Goal: Check status: Check status

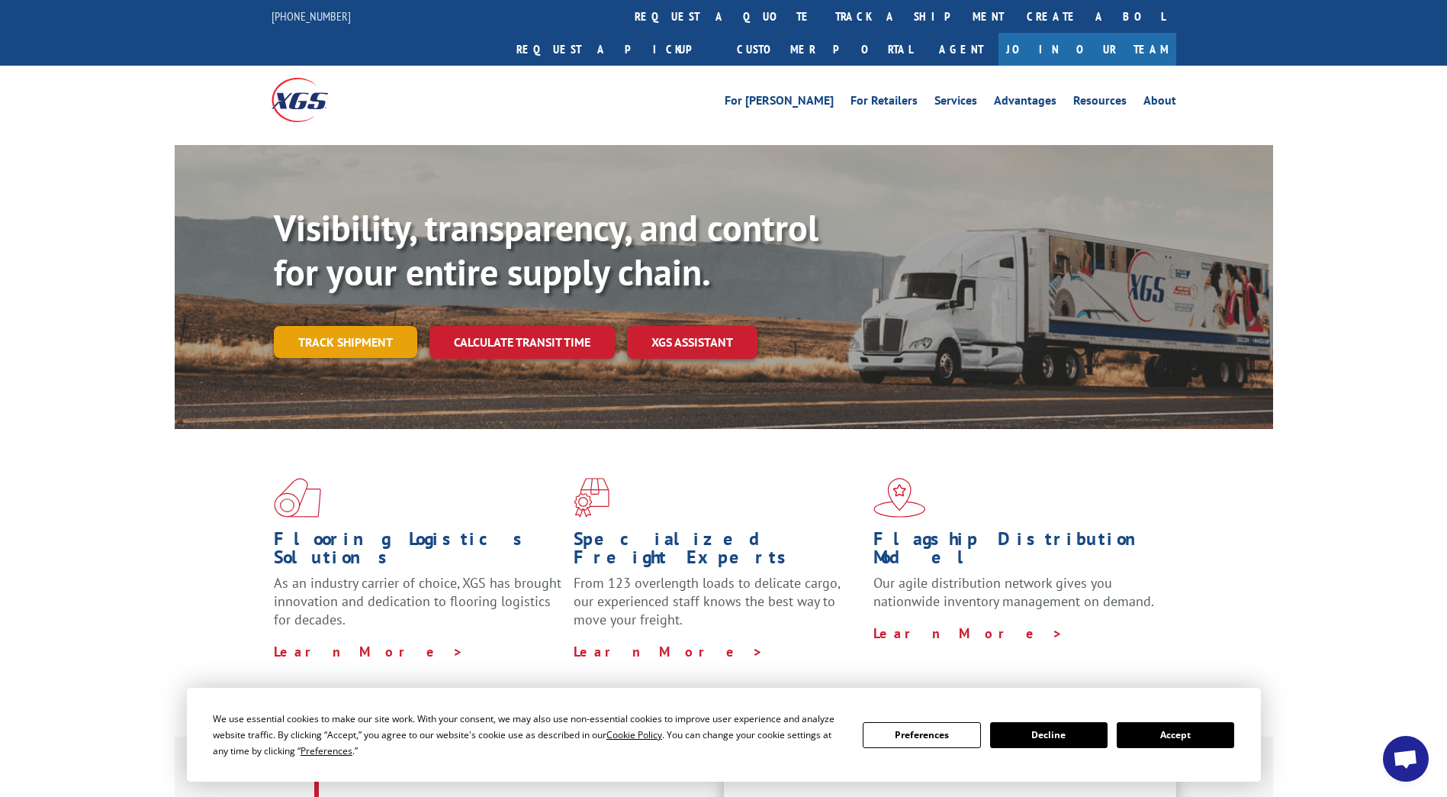
click at [367, 326] on link "Track shipment" at bounding box center [345, 342] width 143 height 32
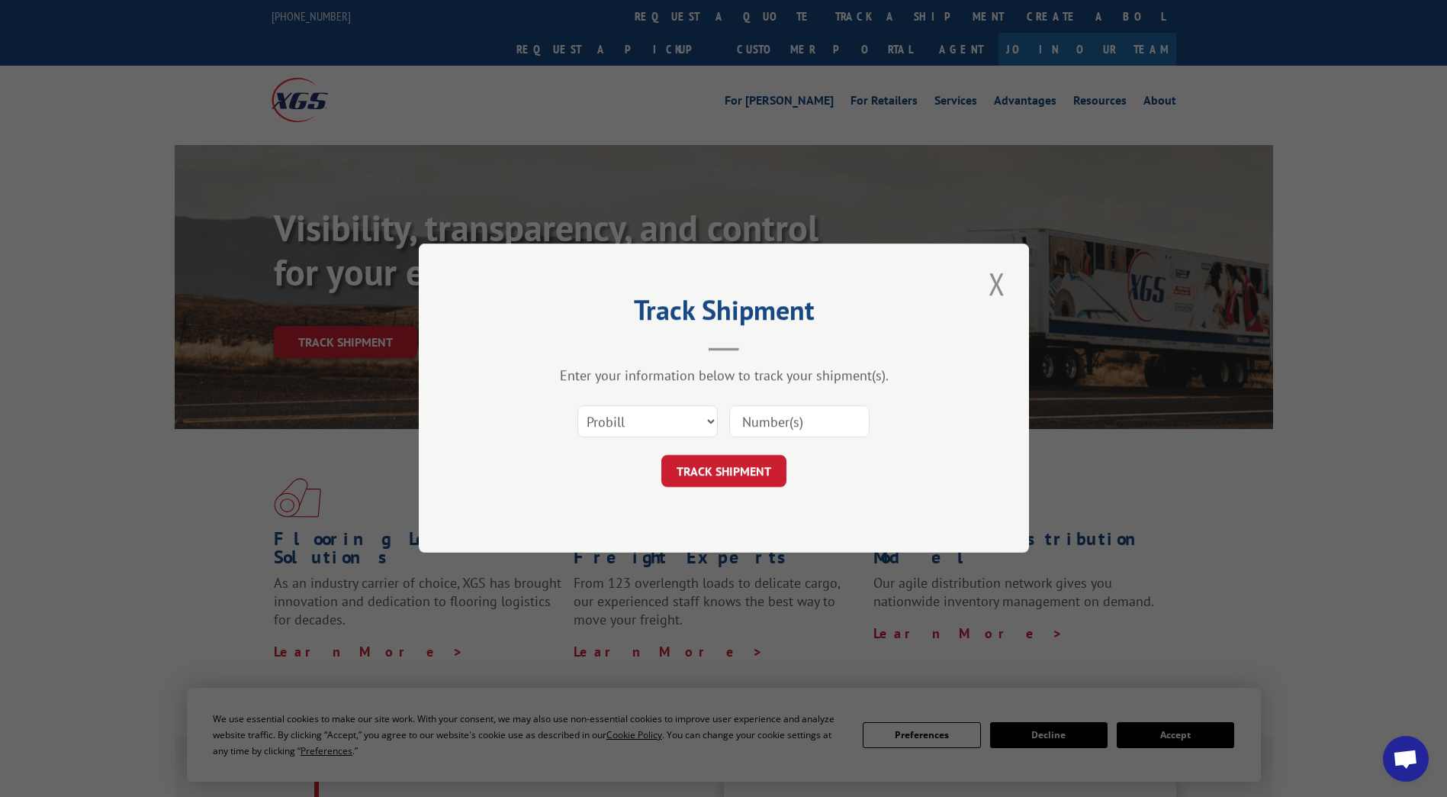
click at [838, 413] on input at bounding box center [799, 422] width 140 height 32
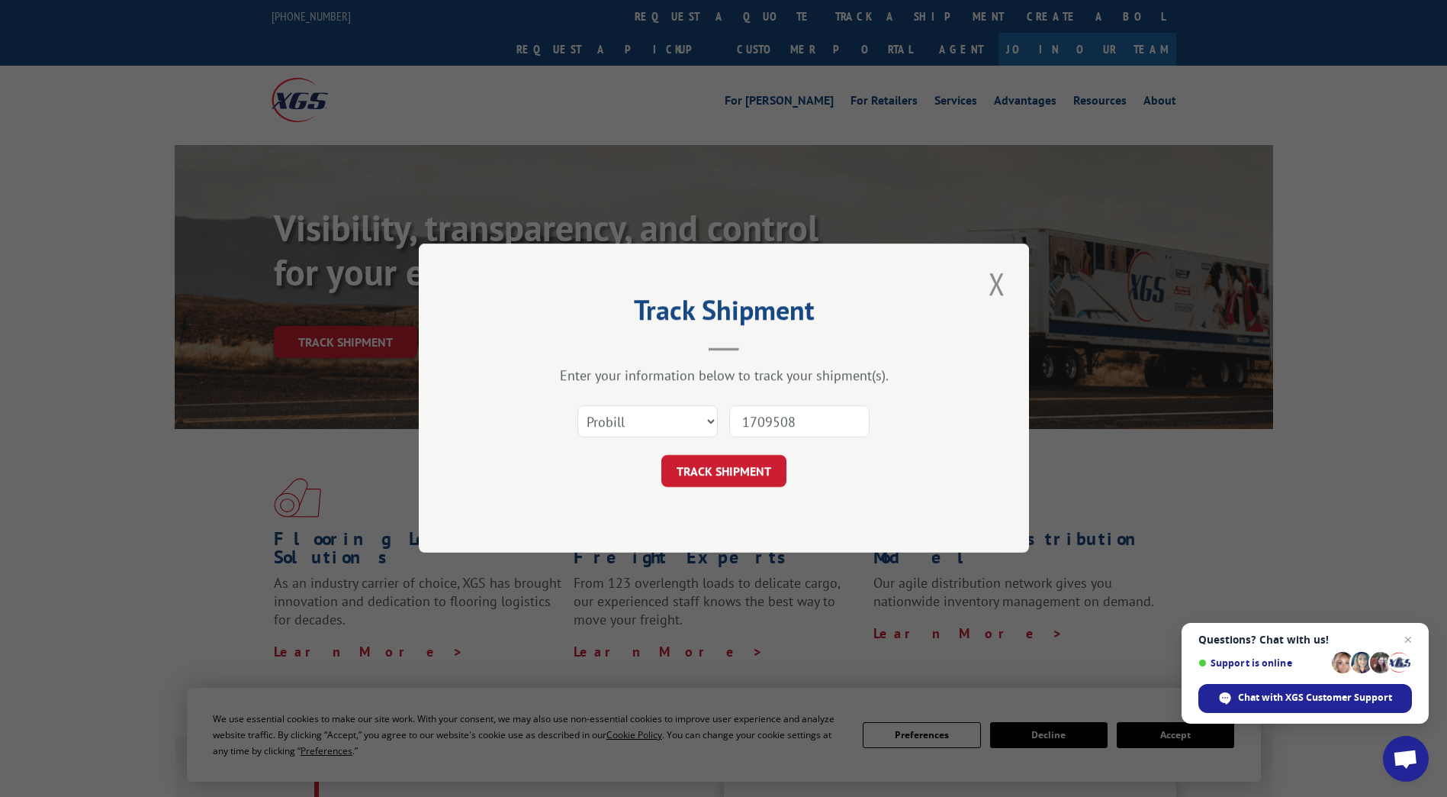
type input "17095080"
click button "TRACK SHIPMENT" at bounding box center [723, 471] width 125 height 32
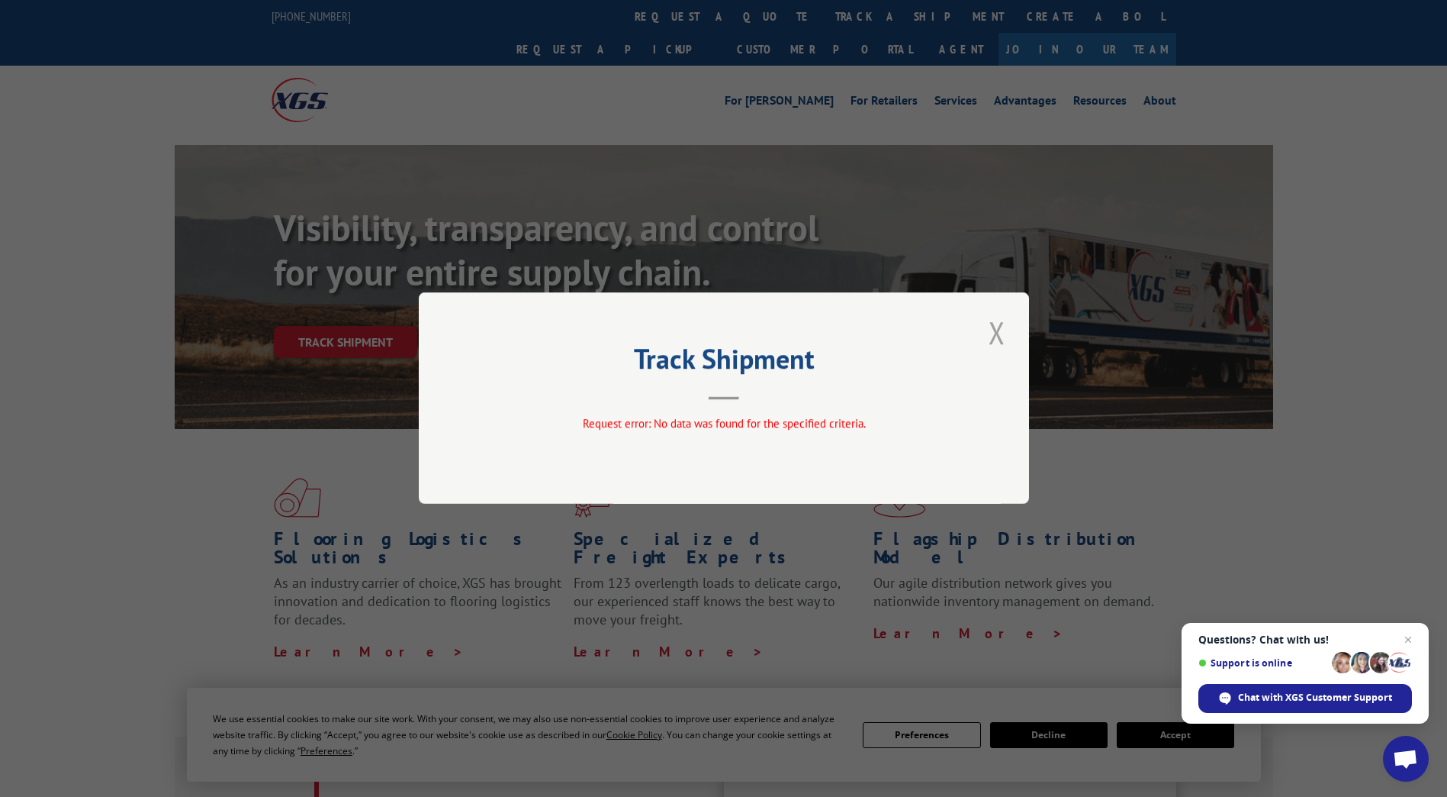
click at [998, 335] on button "Close modal" at bounding box center [997, 332] width 26 height 42
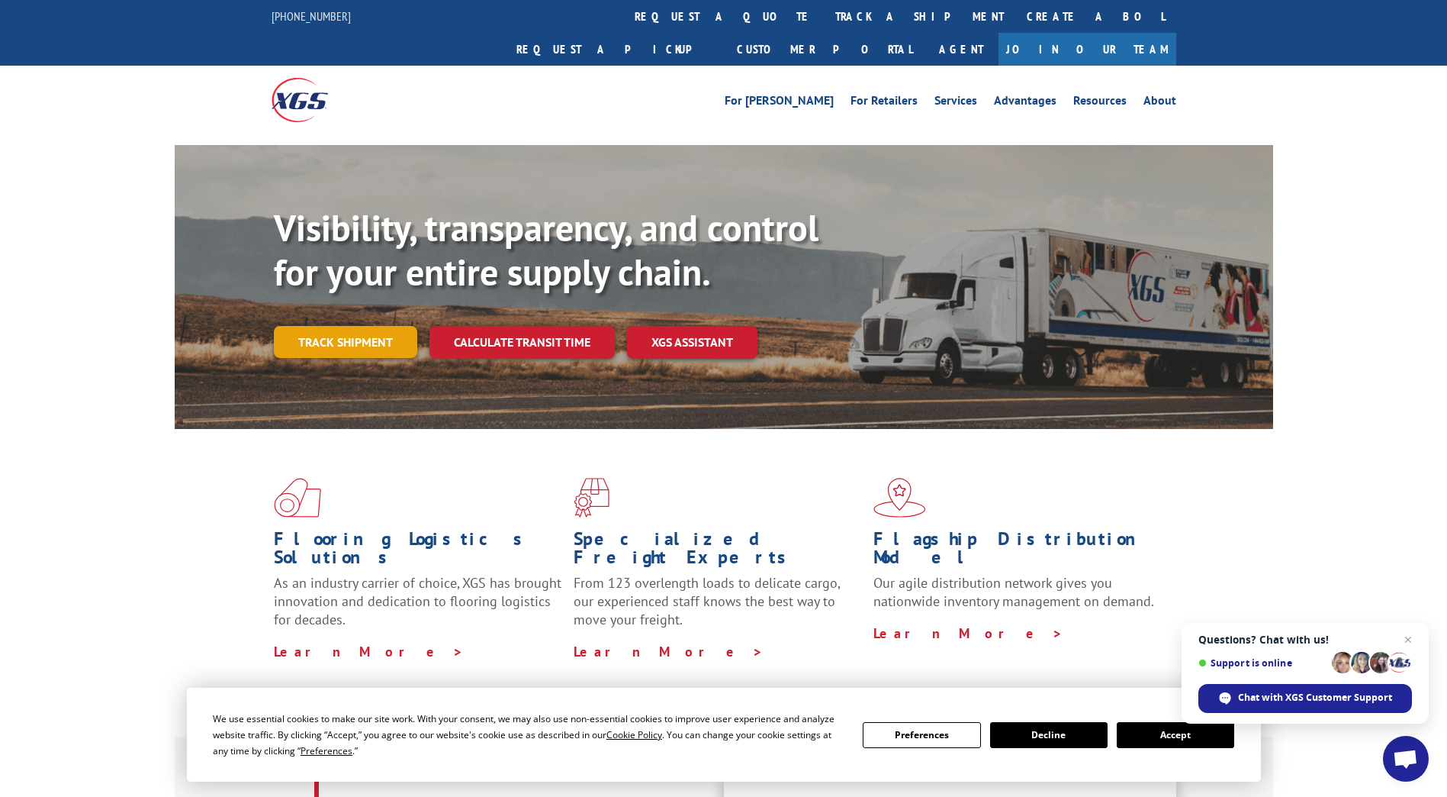
click at [376, 326] on link "Track shipment" at bounding box center [345, 342] width 143 height 32
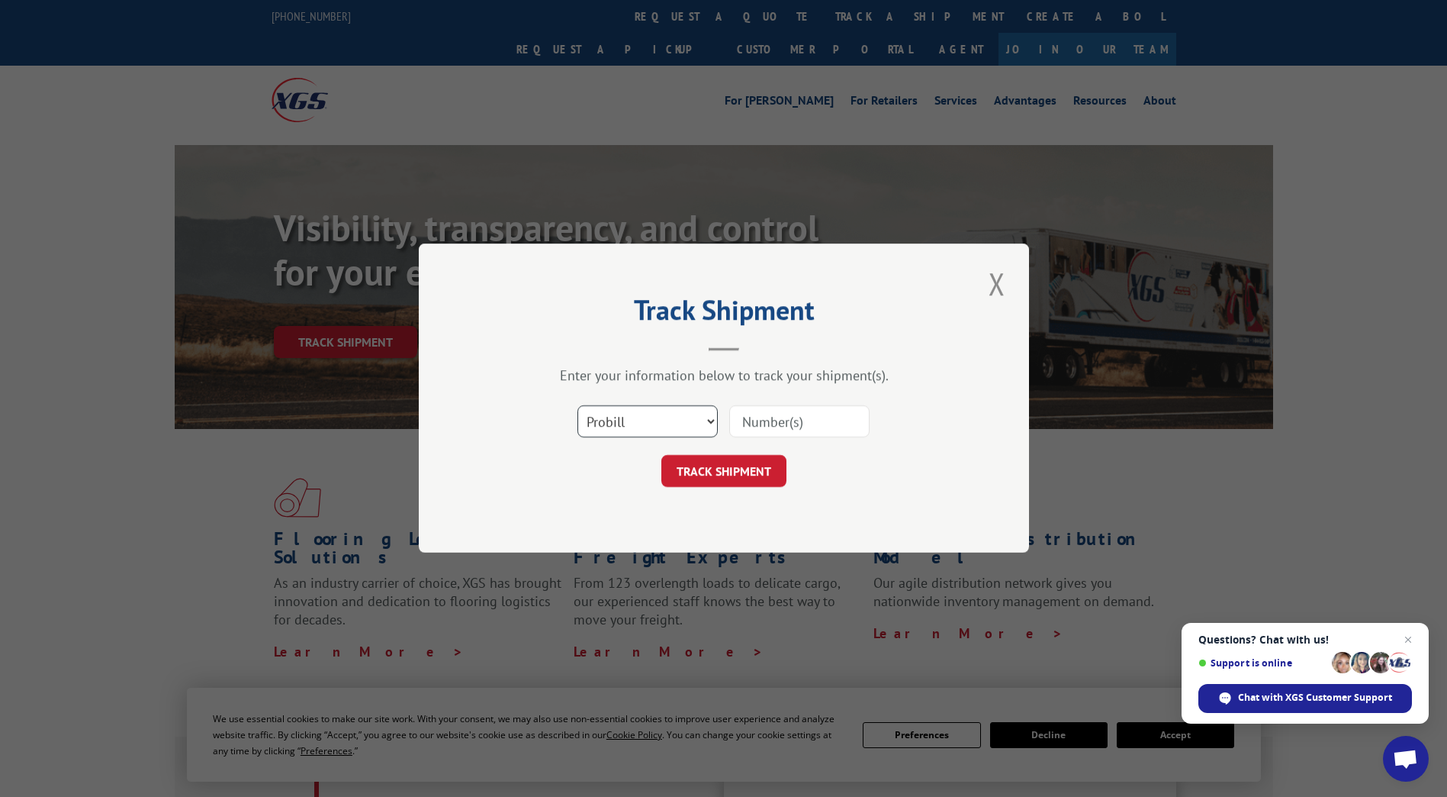
click at [678, 417] on select "Select category... Probill BOL PO" at bounding box center [648, 422] width 140 height 32
select select "po"
click at [578, 406] on select "Select category... Probill BOL PO" at bounding box center [648, 422] width 140 height 32
click at [809, 418] on input at bounding box center [799, 422] width 140 height 32
type input "17095080"
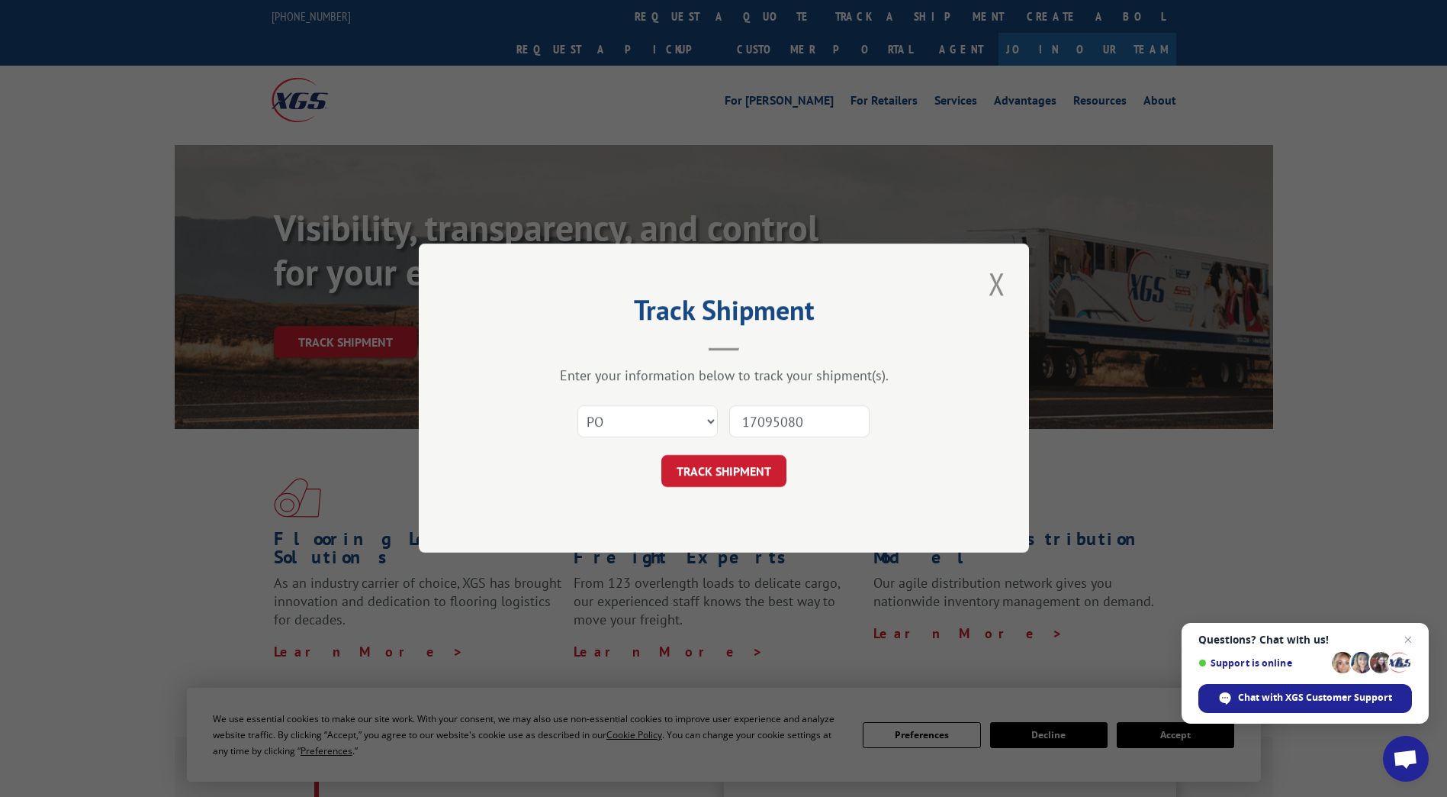
click button "TRACK SHIPMENT" at bounding box center [723, 471] width 125 height 32
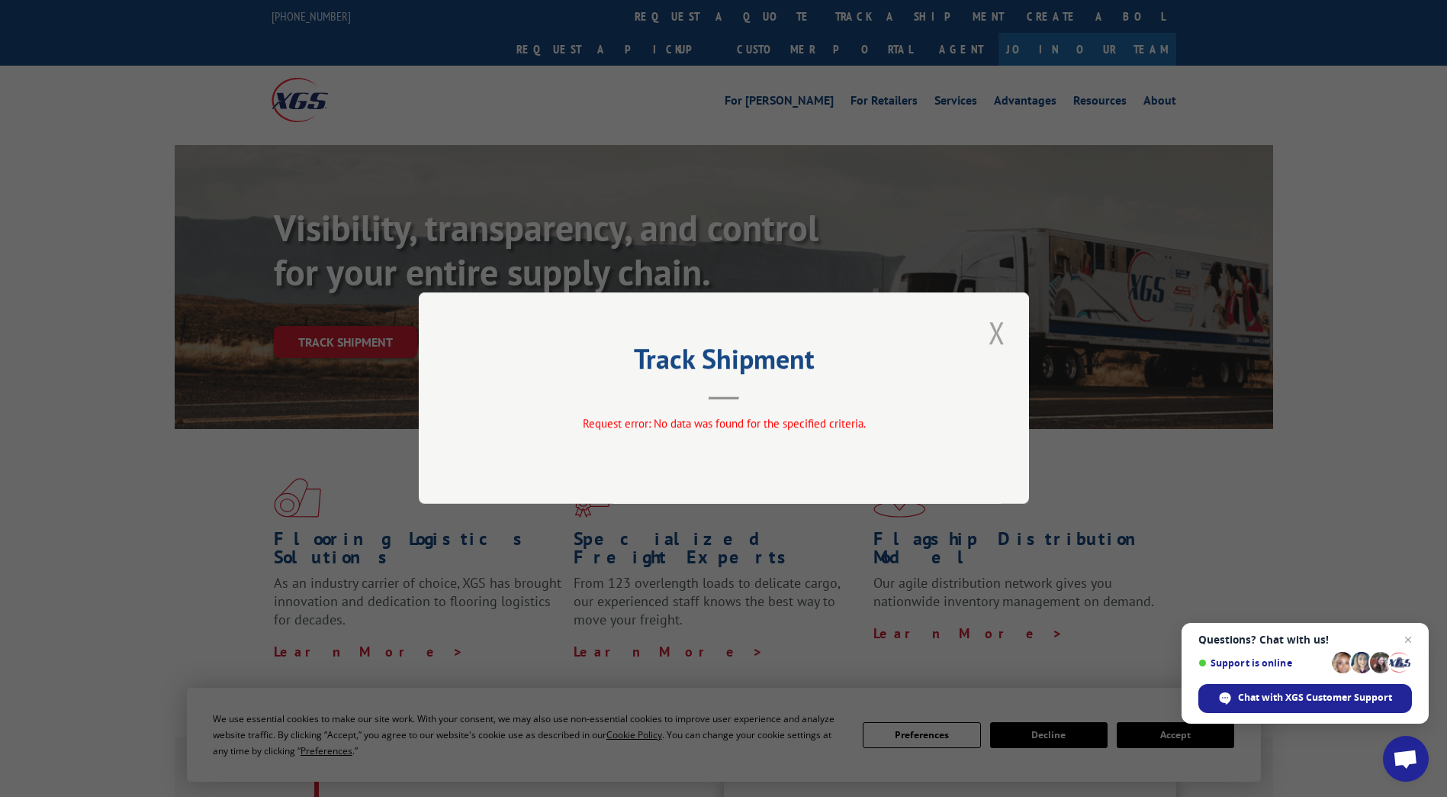
click at [1005, 345] on button "Close modal" at bounding box center [997, 332] width 26 height 42
